Goal: Task Accomplishment & Management: Manage account settings

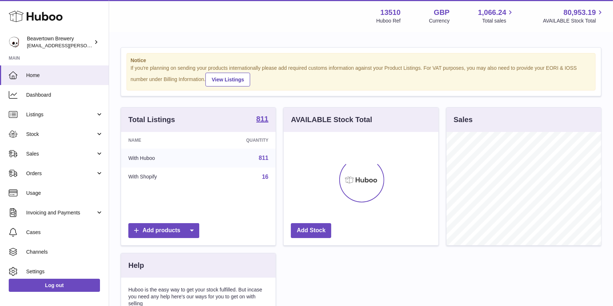
scroll to position [113, 155]
click at [46, 133] on span "Stock" at bounding box center [60, 134] width 69 height 7
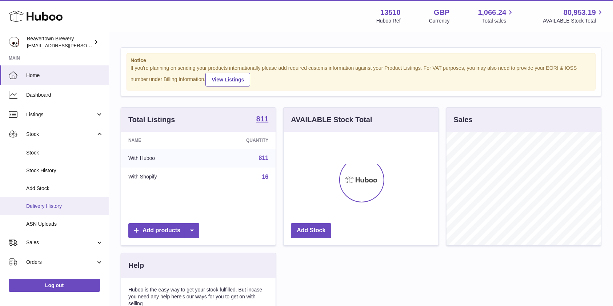
click at [49, 207] on span "Delivery History" at bounding box center [64, 206] width 77 height 7
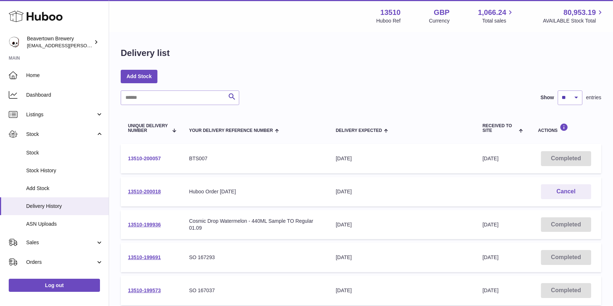
click at [139, 162] on link "13510-200057" at bounding box center [144, 159] width 33 height 6
drag, startPoint x: 170, startPoint y: 163, endPoint x: 119, endPoint y: 156, distance: 51.4
click at [119, 156] on div "Delivery list Add Stock Search Show ** ** ** *** entries Unique Delivery Number…" at bounding box center [361, 270] width 504 height 475
click at [173, 159] on td "13510-200057" at bounding box center [151, 158] width 61 height 29
drag, startPoint x: 166, startPoint y: 159, endPoint x: 127, endPoint y: 160, distance: 39.7
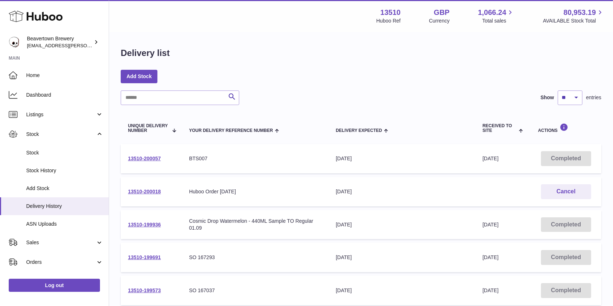
click at [127, 160] on td "13510-200057" at bounding box center [151, 158] width 61 height 29
copy link "13510-200057"
drag, startPoint x: 216, startPoint y: 159, endPoint x: 188, endPoint y: 157, distance: 27.4
click at [188, 157] on td "Your Delivery Reference Number BTS007" at bounding box center [255, 158] width 147 height 29
copy div "BTS007"
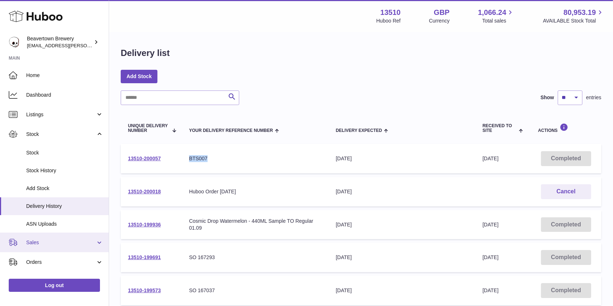
click at [38, 243] on span "Sales" at bounding box center [60, 242] width 69 height 7
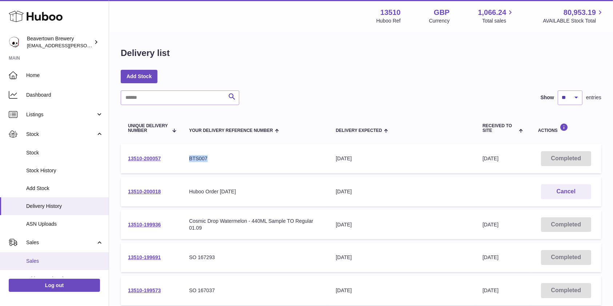
click at [35, 262] on span "Sales" at bounding box center [64, 261] width 77 height 7
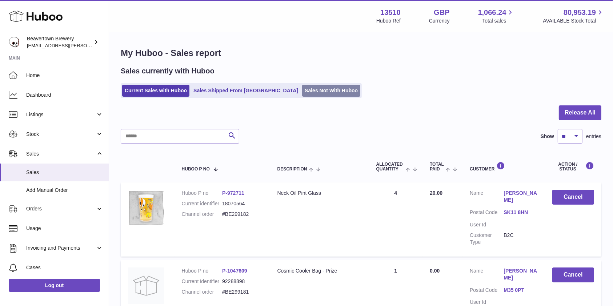
click at [302, 94] on link "Sales Not With Huboo" at bounding box center [331, 91] width 58 height 12
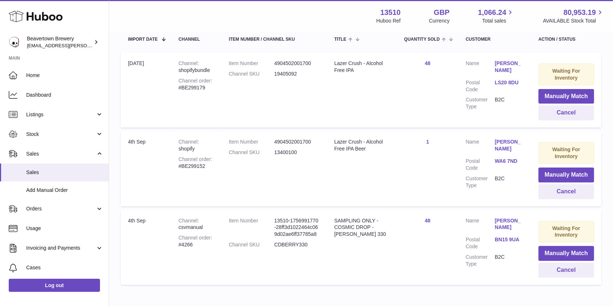
scroll to position [143, 0]
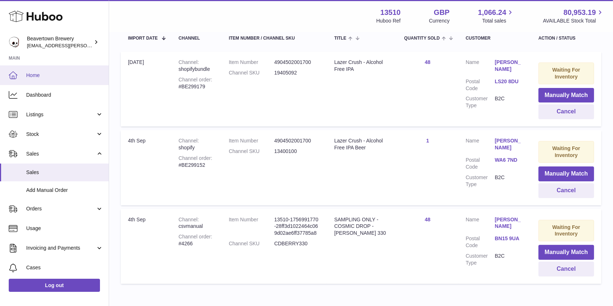
click at [59, 80] on link "Home" at bounding box center [54, 75] width 109 height 20
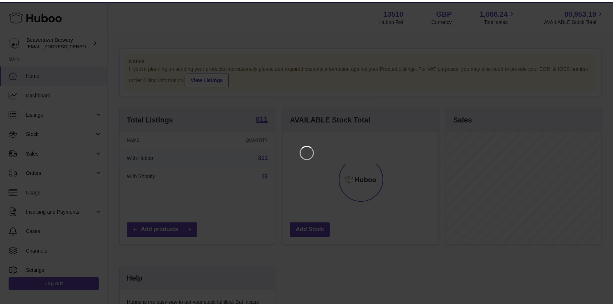
scroll to position [113, 157]
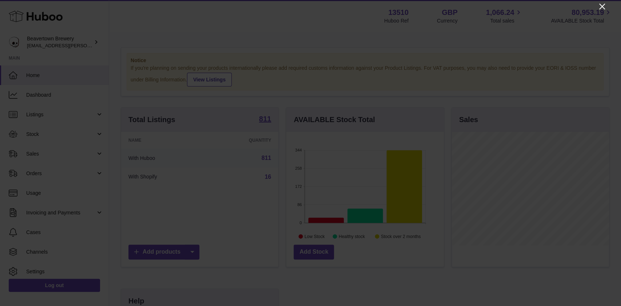
click at [602, 7] on icon "Close" at bounding box center [602, 6] width 9 height 9
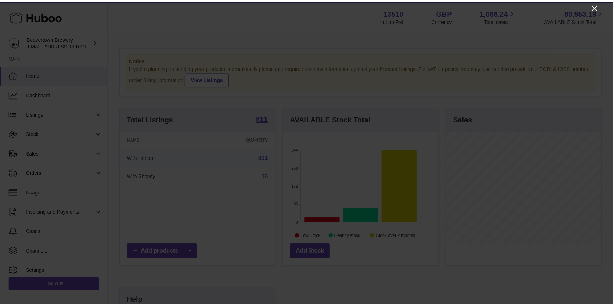
scroll to position [363650, 363608]
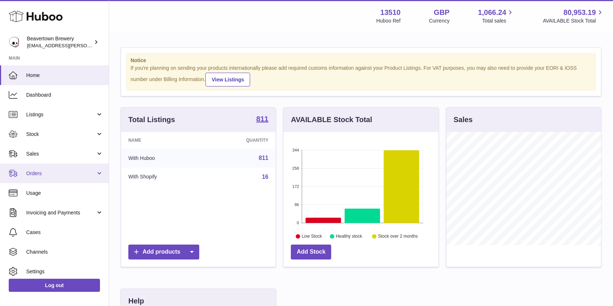
click at [43, 173] on span "Orders" at bounding box center [60, 173] width 69 height 7
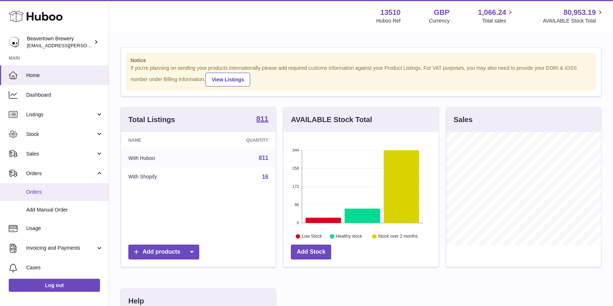
click at [55, 200] on link "Orders" at bounding box center [54, 192] width 109 height 18
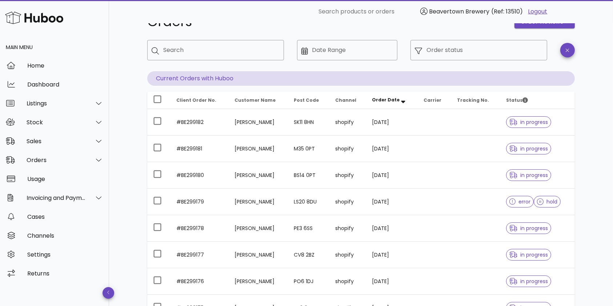
scroll to position [23, 0]
click at [65, 147] on div "Sales" at bounding box center [54, 141] width 109 height 19
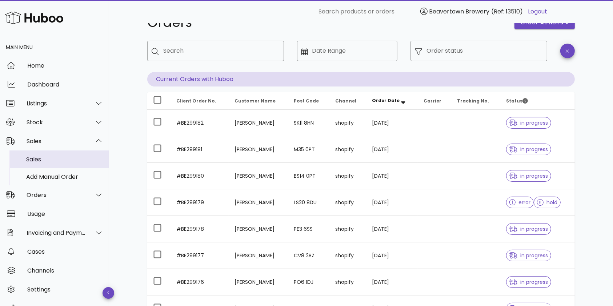
click at [55, 161] on div "Sales" at bounding box center [64, 159] width 77 height 7
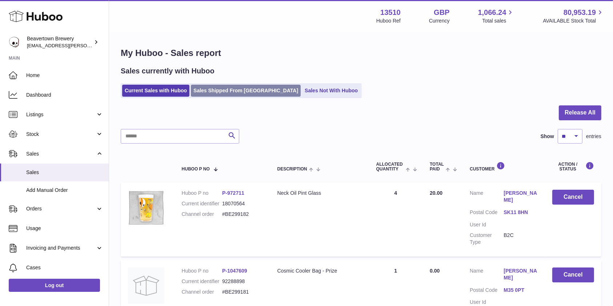
click at [235, 95] on link "Sales Shipped From [GEOGRAPHIC_DATA]" at bounding box center [246, 91] width 110 height 12
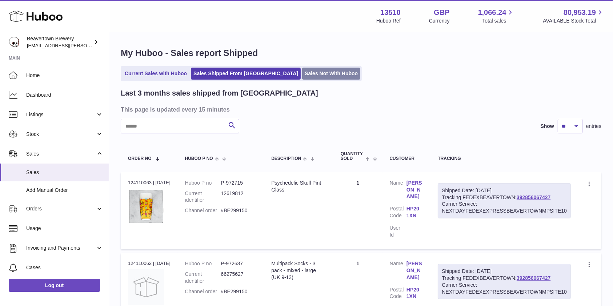
click at [302, 76] on link "Sales Not With Huboo" at bounding box center [331, 74] width 58 height 12
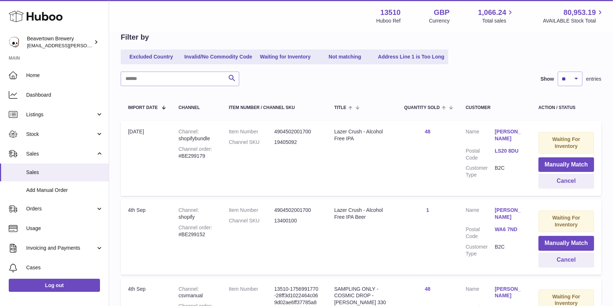
scroll to position [91, 0]
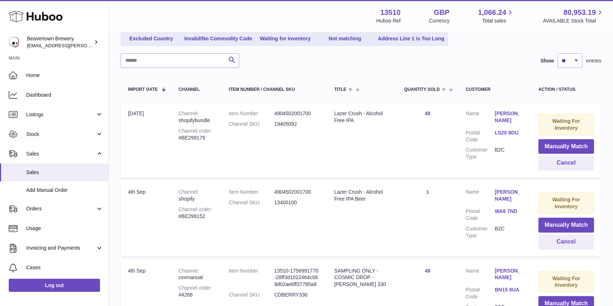
click at [179, 138] on div "Channel order #BE299179" at bounding box center [197, 135] width 36 height 14
drag, startPoint x: 173, startPoint y: 141, endPoint x: 208, endPoint y: 143, distance: 35.3
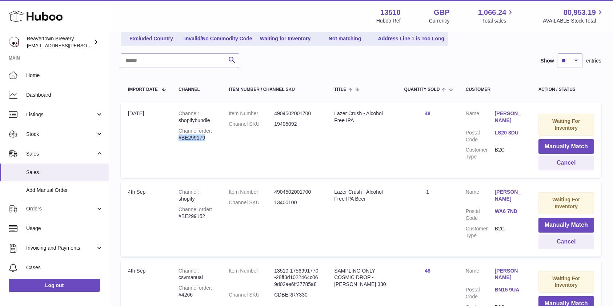
click at [208, 143] on td "Channel shopifybundle Channel order #BE299179" at bounding box center [196, 140] width 50 height 75
copy div "#BE299179"
click at [75, 204] on link "Orders" at bounding box center [54, 209] width 109 height 20
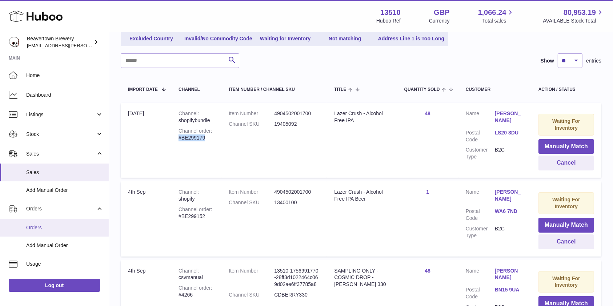
click at [51, 228] on span "Orders" at bounding box center [64, 227] width 77 height 7
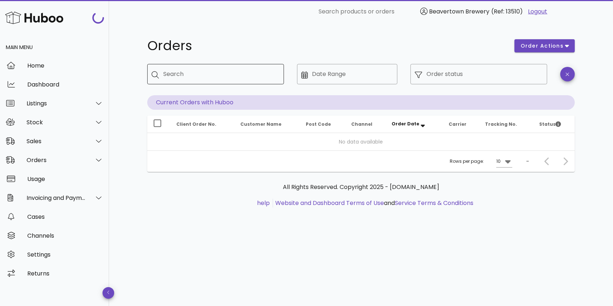
click at [175, 73] on div "Search" at bounding box center [220, 74] width 115 height 20
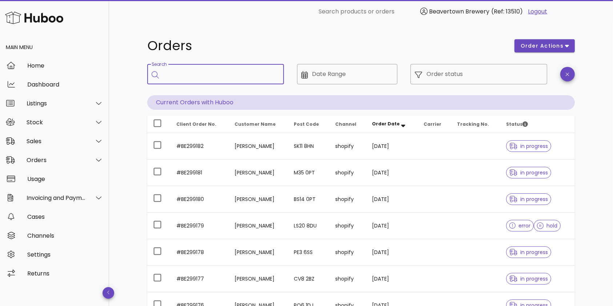
paste input "*********"
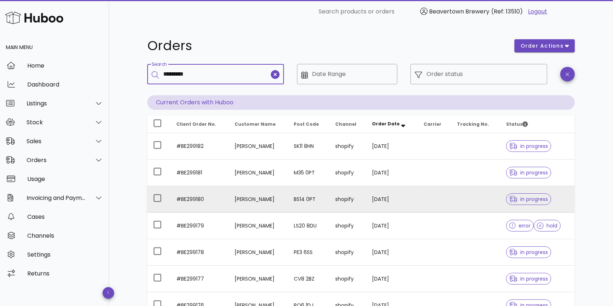
type input "*********"
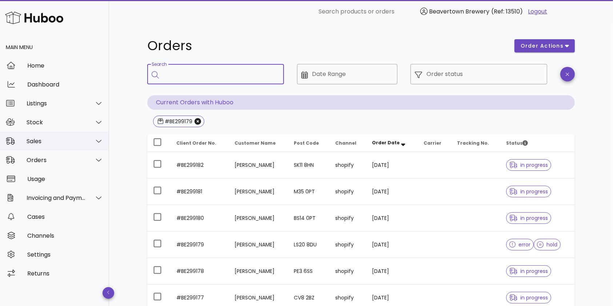
click at [59, 140] on div "Sales" at bounding box center [56, 141] width 59 height 7
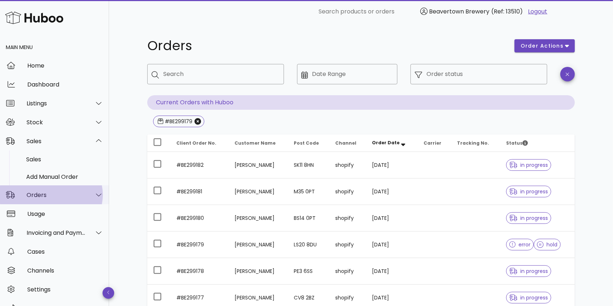
click at [45, 194] on div "Orders" at bounding box center [56, 195] width 59 height 7
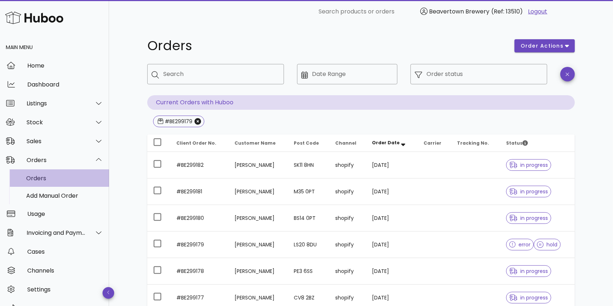
click at [42, 182] on div "Orders" at bounding box center [64, 179] width 77 height 16
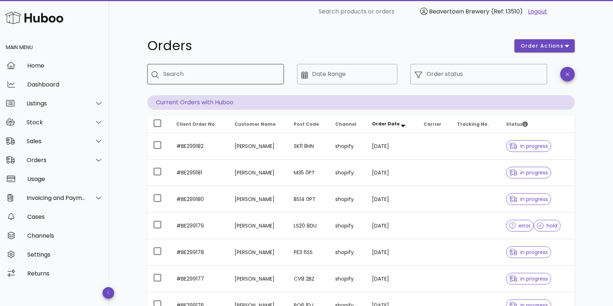
click at [180, 75] on input "Search" at bounding box center [220, 74] width 115 height 12
paste input "*********"
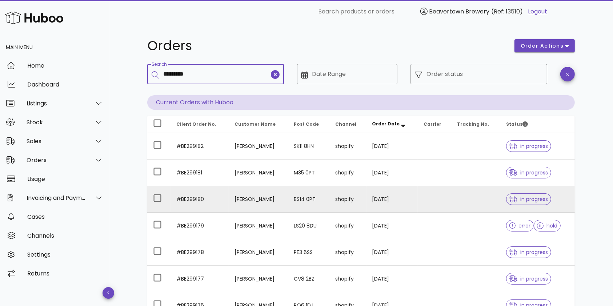
type input "*********"
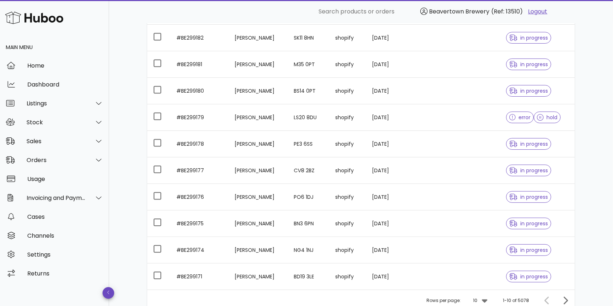
scroll to position [144, 0]
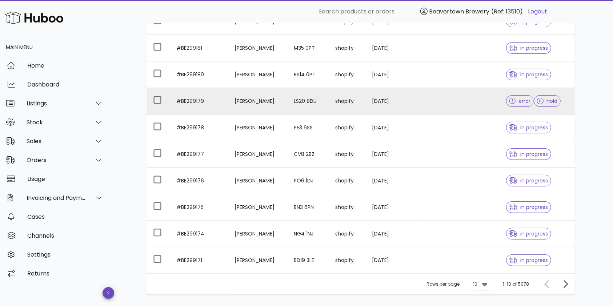
click at [435, 96] on td at bounding box center [434, 101] width 33 height 27
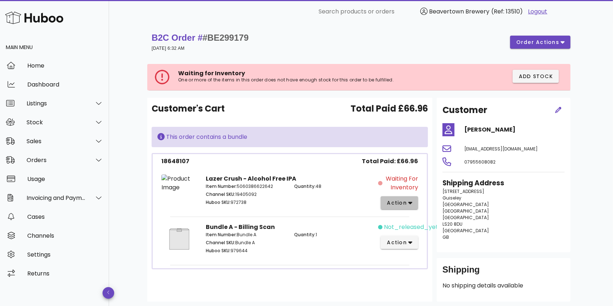
click at [402, 202] on span "action" at bounding box center [397, 203] width 20 height 8
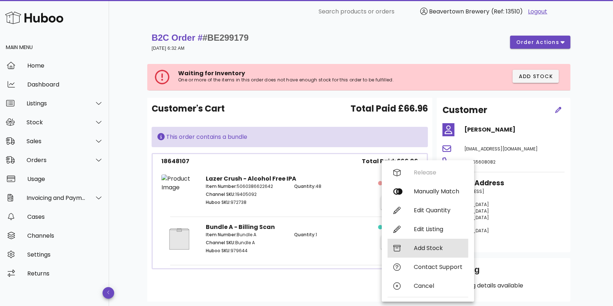
click at [423, 243] on div "Add Stock" at bounding box center [428, 248] width 81 height 19
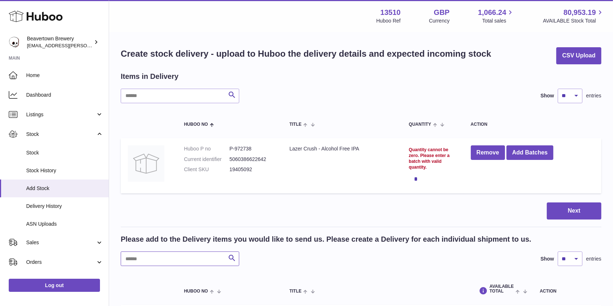
click at [184, 262] on input "text" at bounding box center [180, 259] width 119 height 15
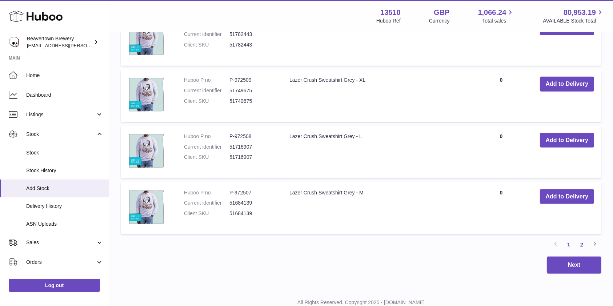
type input "*****"
click at [586, 240] on link "2" at bounding box center [581, 244] width 13 height 13
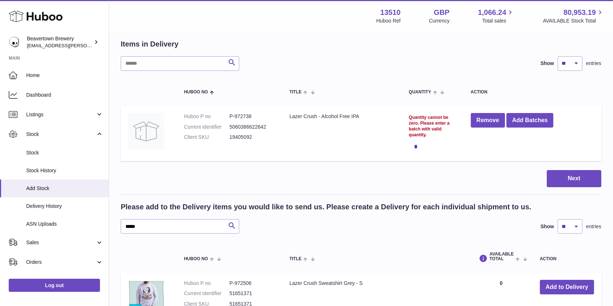
scroll to position [147, 0]
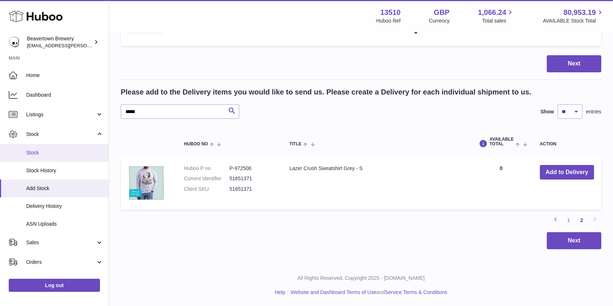
click at [37, 150] on span "Stock" at bounding box center [64, 153] width 77 height 7
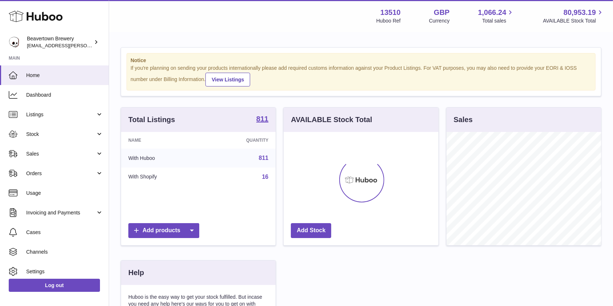
scroll to position [113, 155]
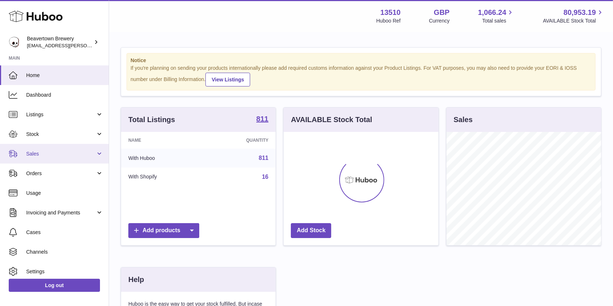
click at [25, 159] on link "Sales" at bounding box center [54, 154] width 109 height 20
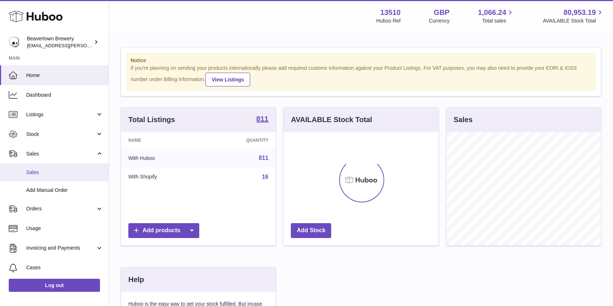
click at [28, 173] on span "Sales" at bounding box center [64, 172] width 77 height 7
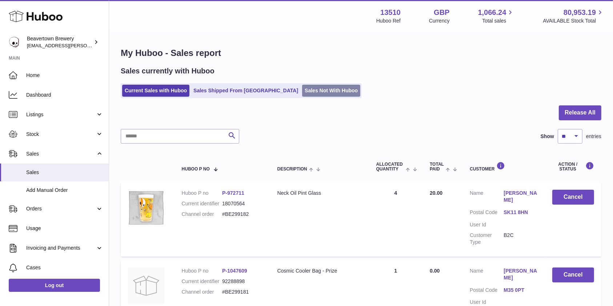
click at [304, 89] on link "Sales Not With Huboo" at bounding box center [331, 91] width 58 height 12
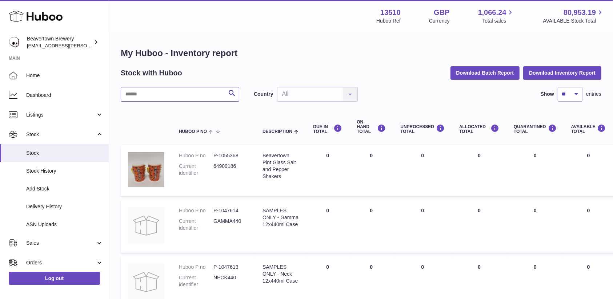
click at [169, 99] on input "text" at bounding box center [180, 94] width 119 height 15
type input "*****"
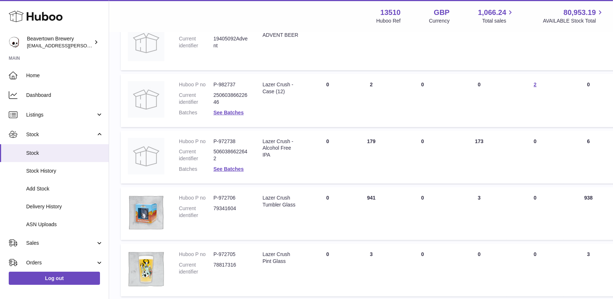
scroll to position [131, 0]
